Goal: Check status: Check status

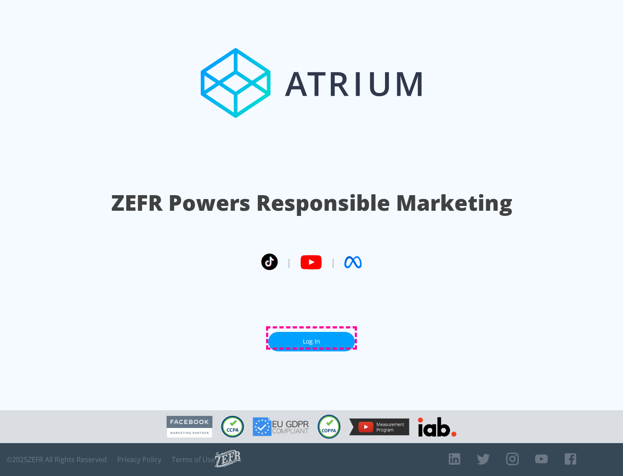
click at [312, 338] on link "Log In" at bounding box center [311, 341] width 87 height 19
